Goal: Task Accomplishment & Management: Manage account settings

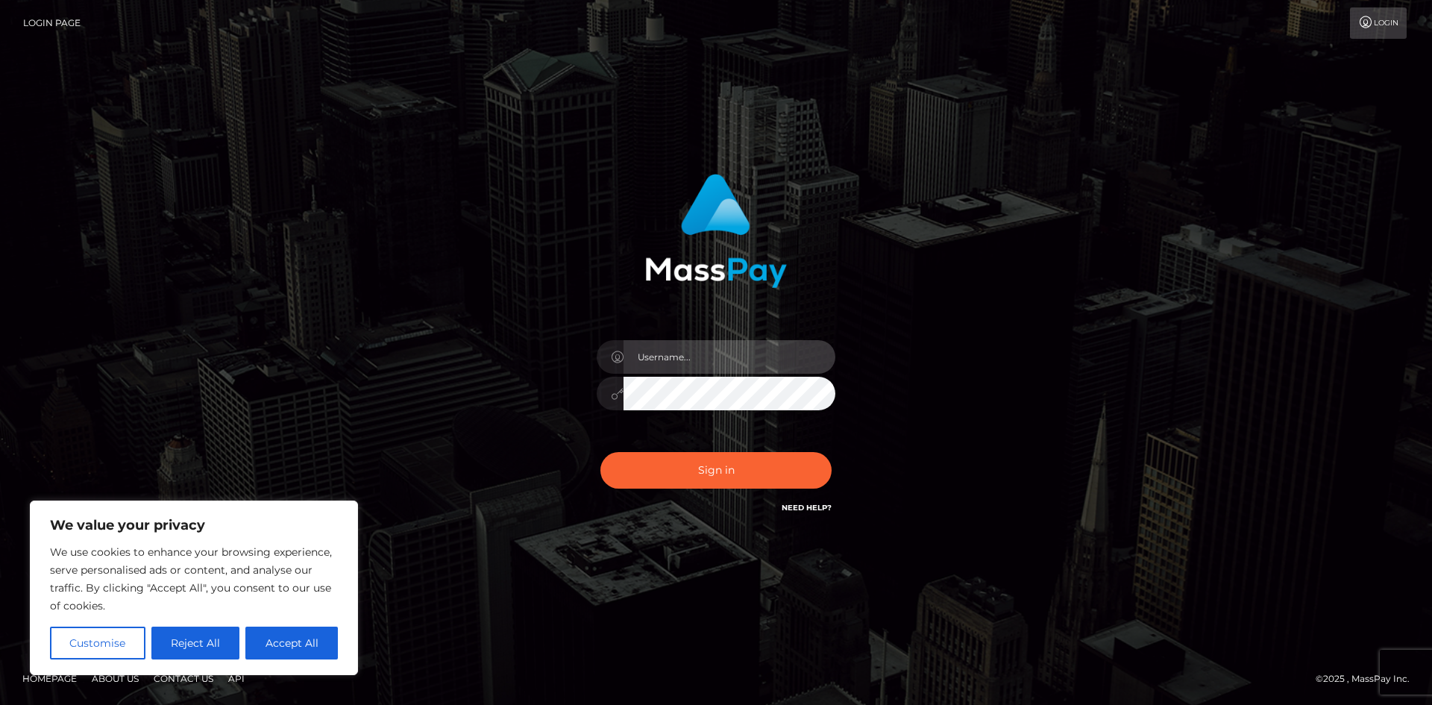
click at [771, 365] on input "text" at bounding box center [729, 357] width 212 height 34
type input "[EMAIL_ADDRESS][DOMAIN_NAME]"
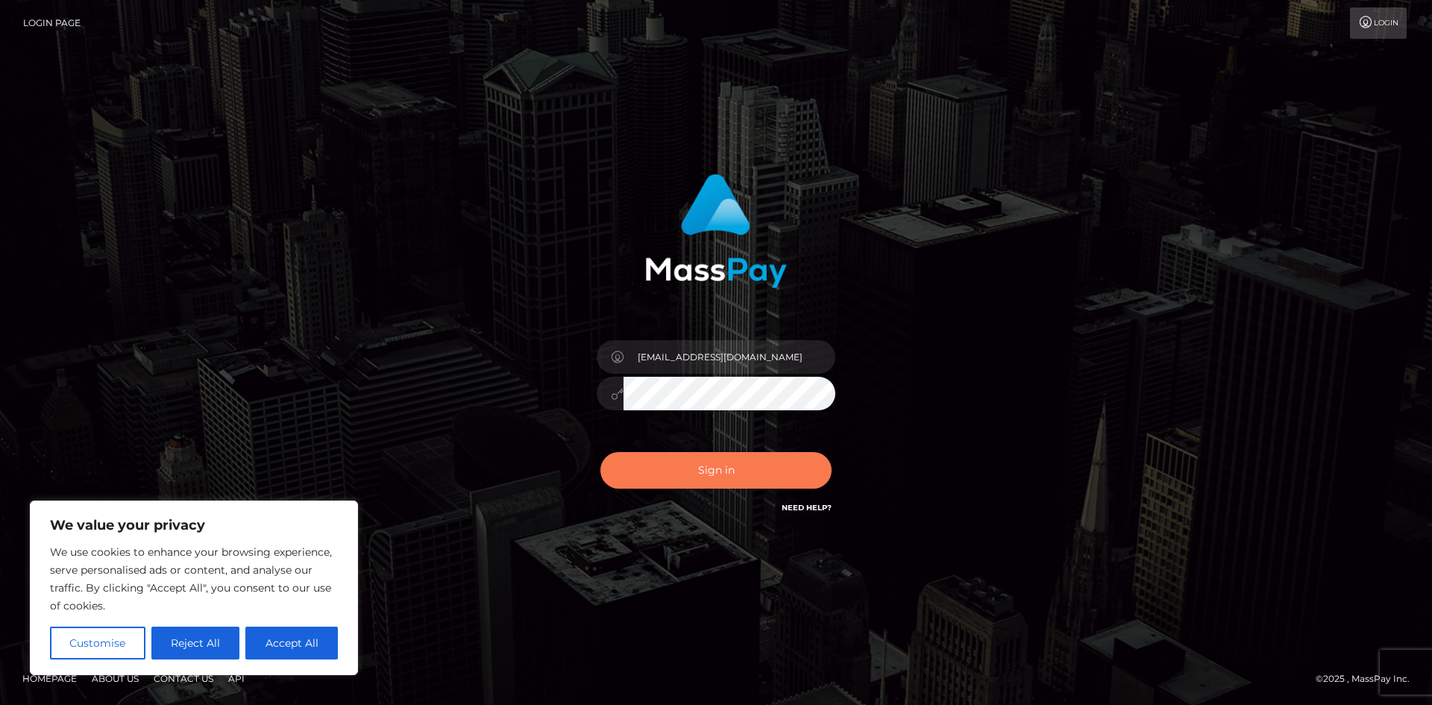
click at [796, 467] on button "Sign in" at bounding box center [715, 470] width 231 height 37
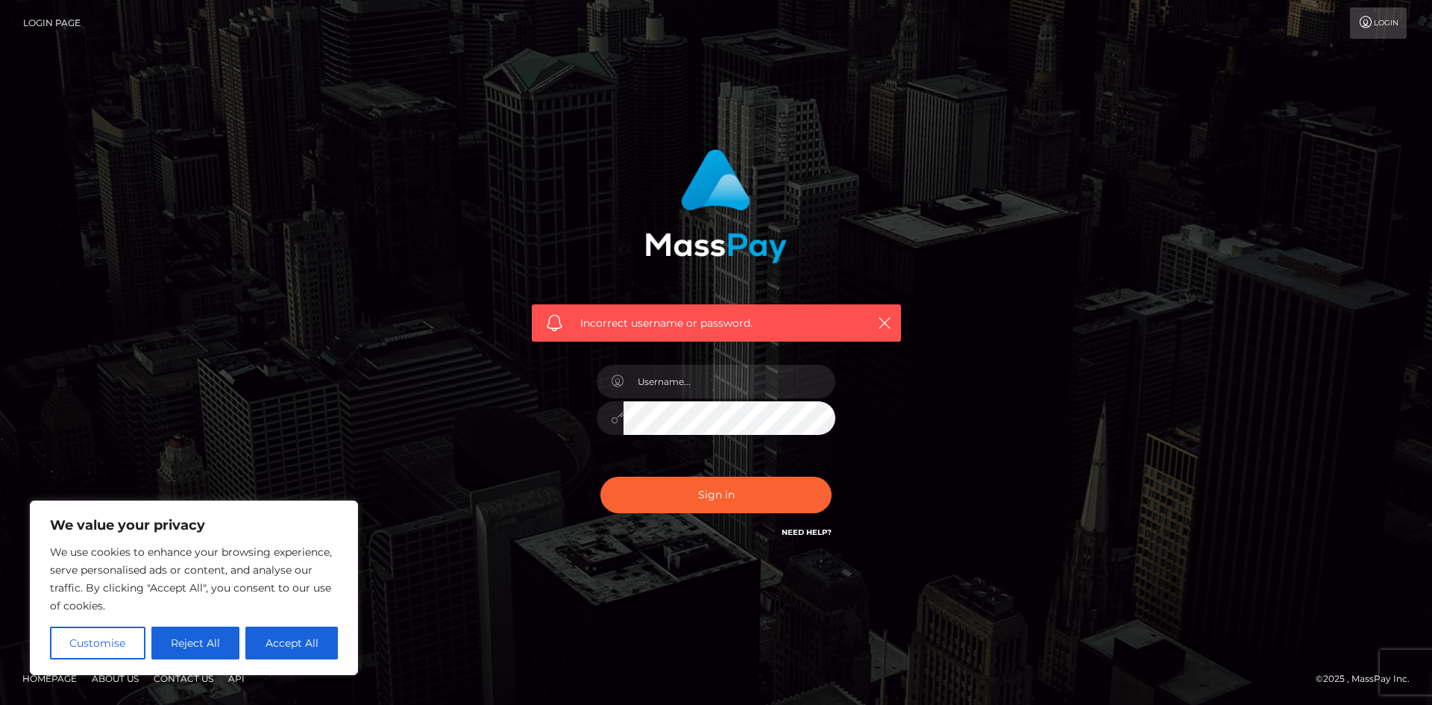
click at [872, 317] on div "Incorrect username or password." at bounding box center [716, 322] width 369 height 37
click at [766, 390] on input "text" at bounding box center [729, 382] width 212 height 34
click at [446, 294] on div "Incorrect username or password." at bounding box center [716, 352] width 850 height 429
click at [675, 386] on input "text" at bounding box center [729, 382] width 212 height 34
click at [978, 374] on div "Incorrect username or password." at bounding box center [716, 352] width 850 height 429
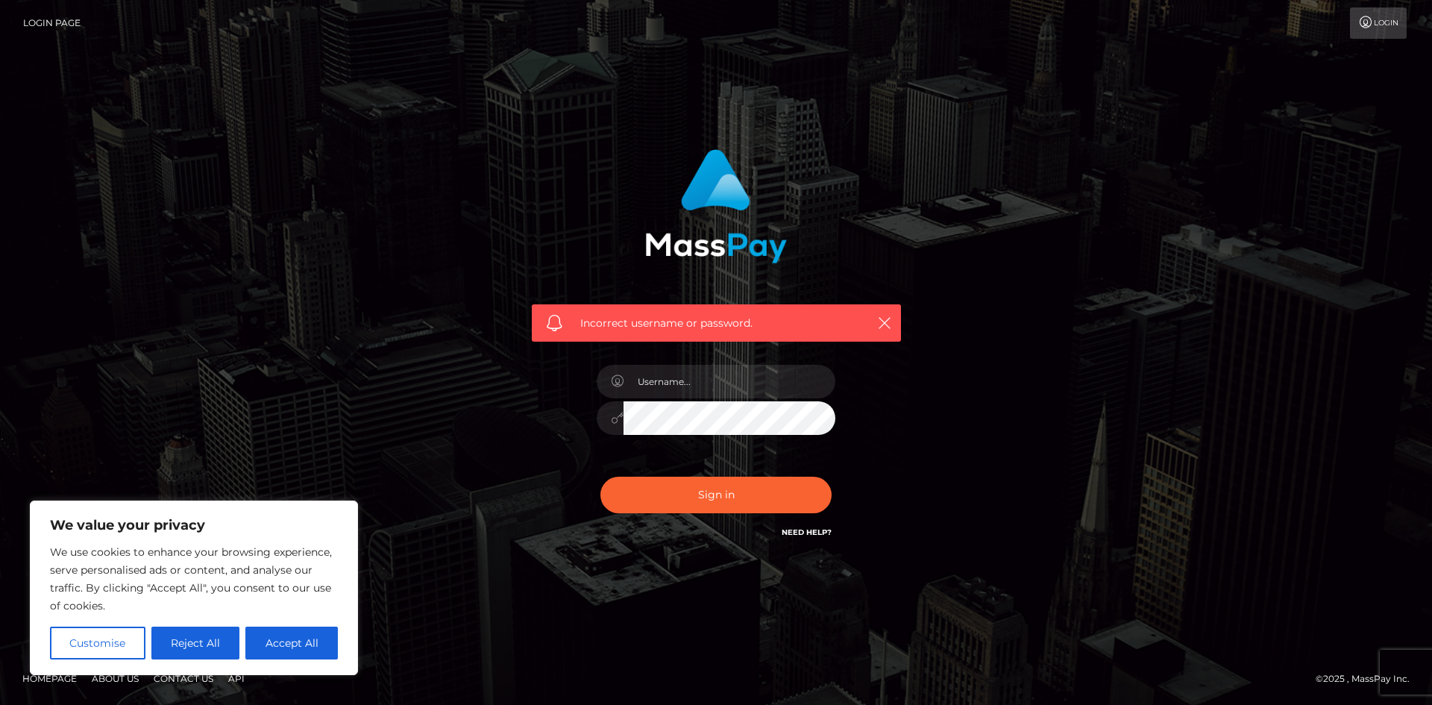
click at [615, 418] on icon at bounding box center [617, 418] width 13 height 12
click at [724, 389] on input "text" at bounding box center [729, 382] width 212 height 34
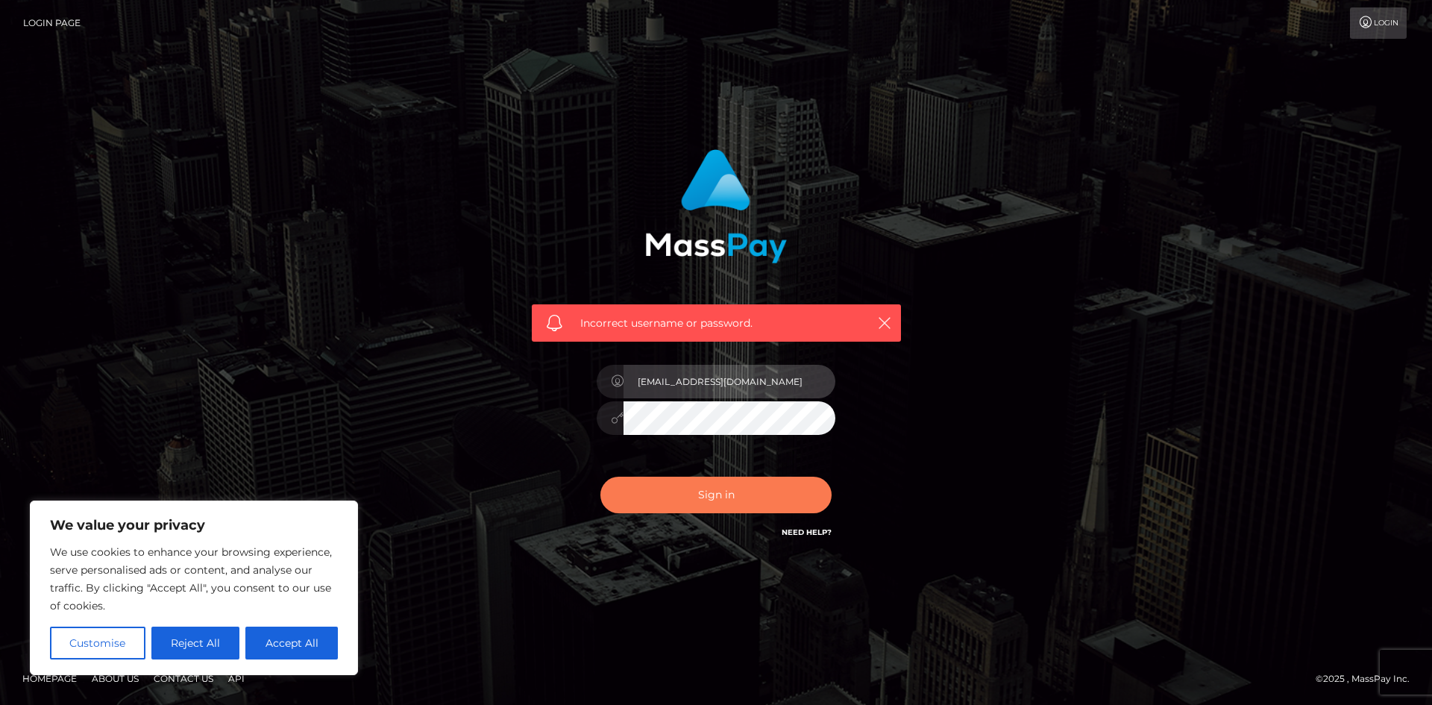
type input "[EMAIL_ADDRESS][DOMAIN_NAME]"
click at [636, 491] on button "Sign in" at bounding box center [715, 495] width 231 height 37
